Goal: Download file/media

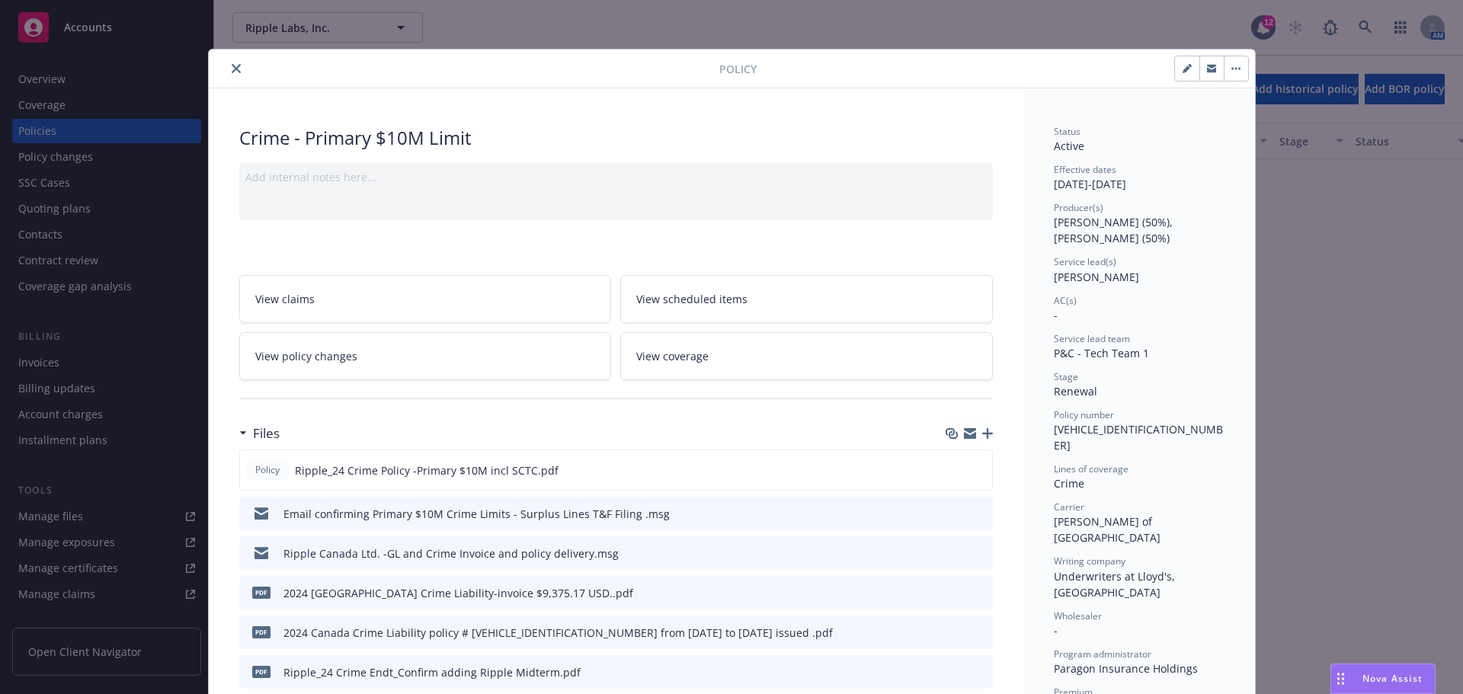
scroll to position [1677, 0]
click at [232, 69] on icon "close" at bounding box center [236, 68] width 9 height 9
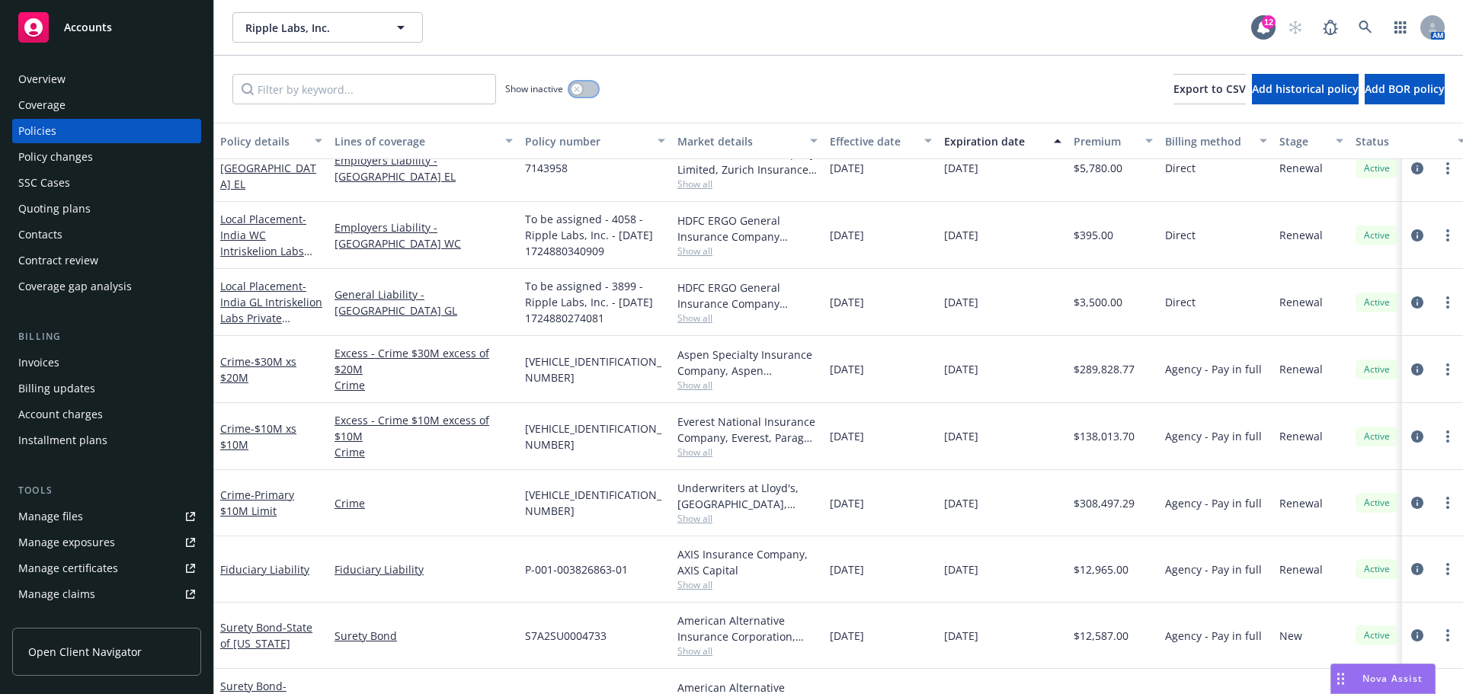
click at [589, 94] on button "button" at bounding box center [583, 89] width 29 height 15
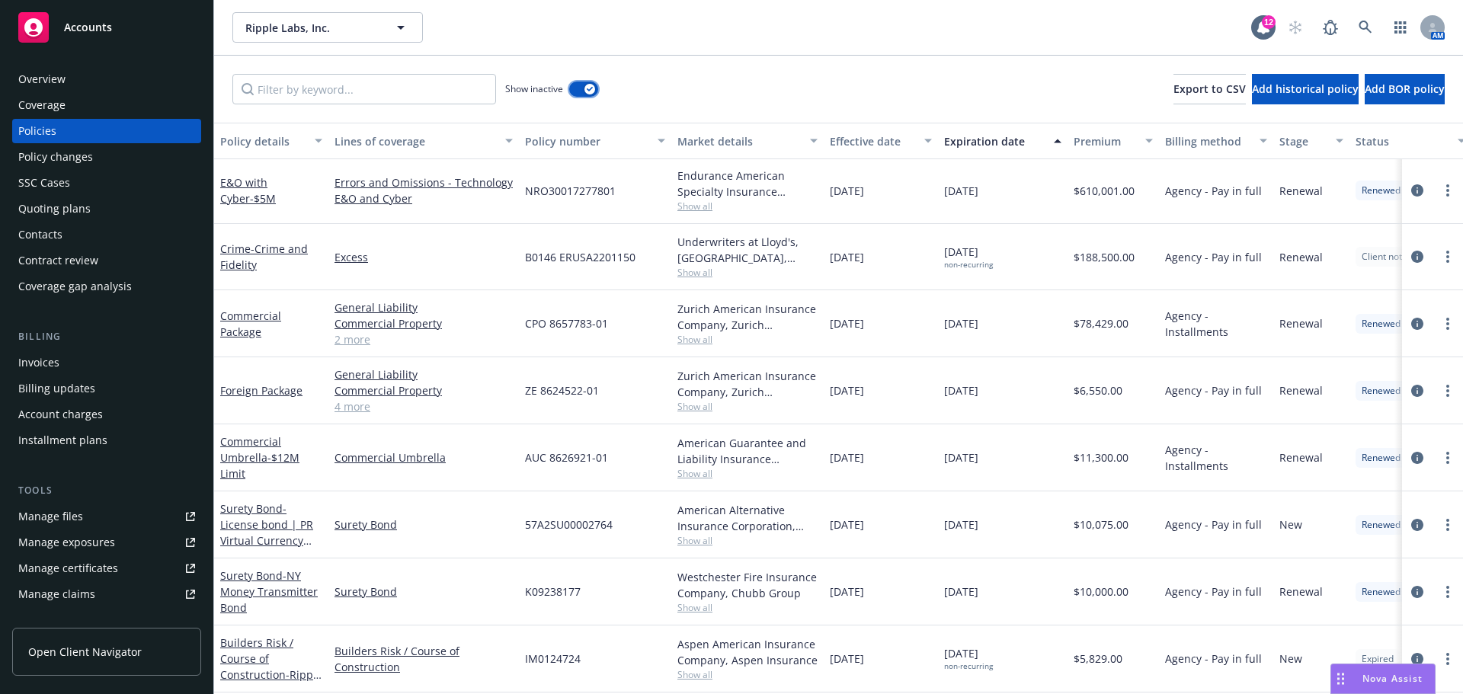
scroll to position [6906, 0]
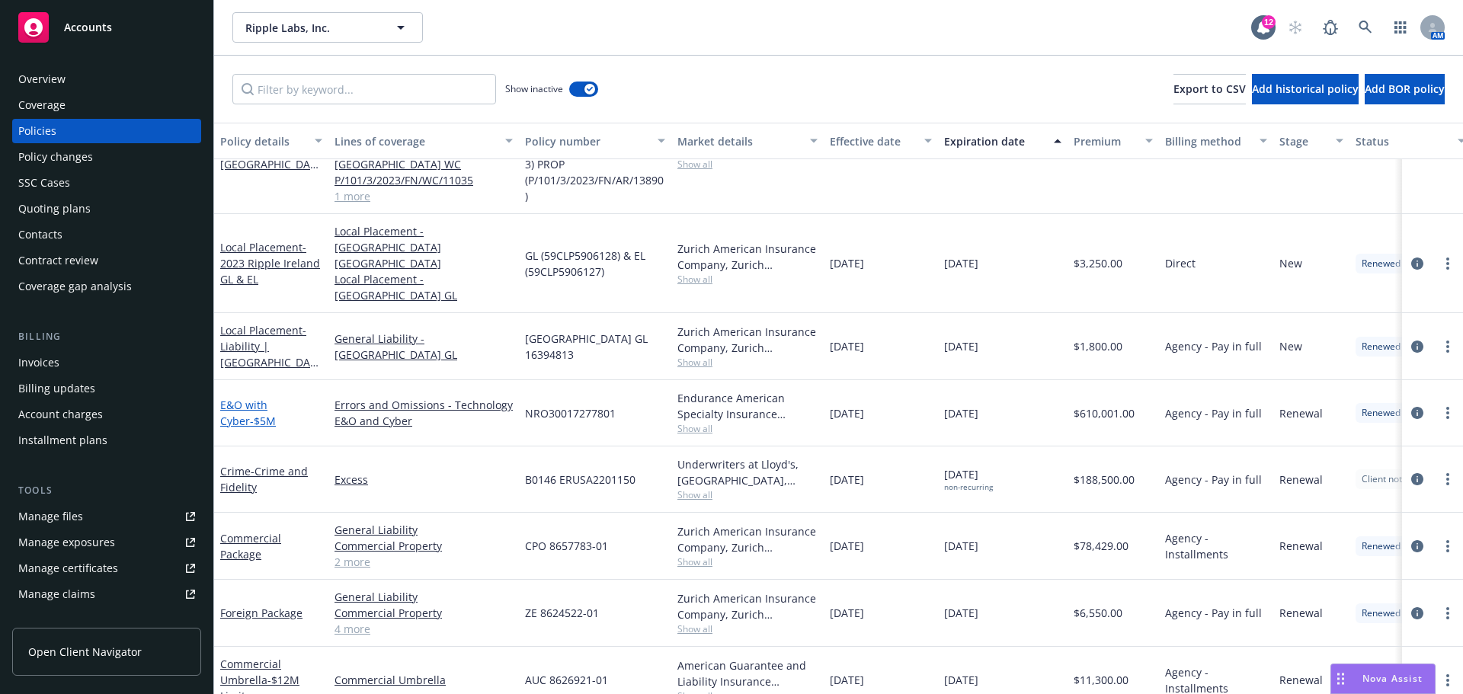
click at [263, 398] on link "E&O with Cyber - $5M" at bounding box center [248, 413] width 56 height 30
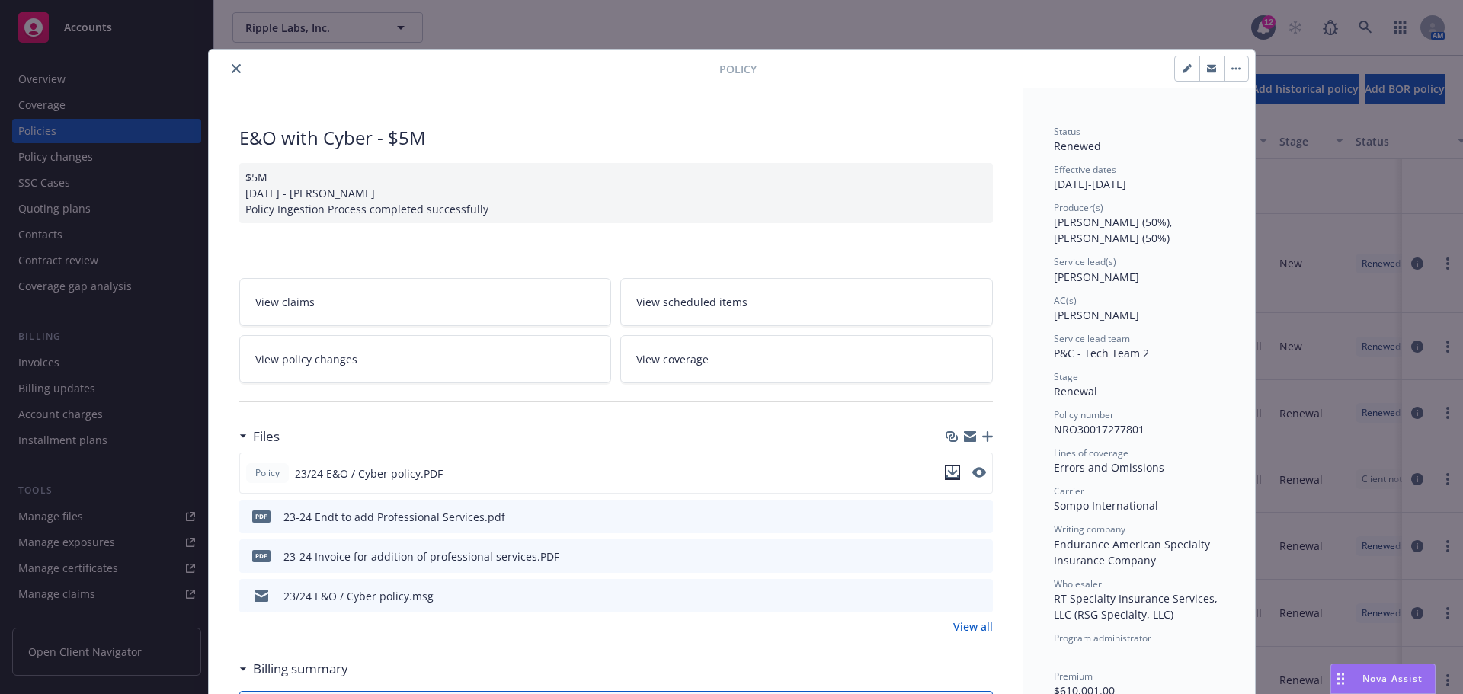
click at [947, 474] on icon "download file" at bounding box center [953, 472] width 12 height 12
click at [232, 67] on icon "close" at bounding box center [236, 68] width 9 height 9
